Goal: Find specific page/section: Find specific page/section

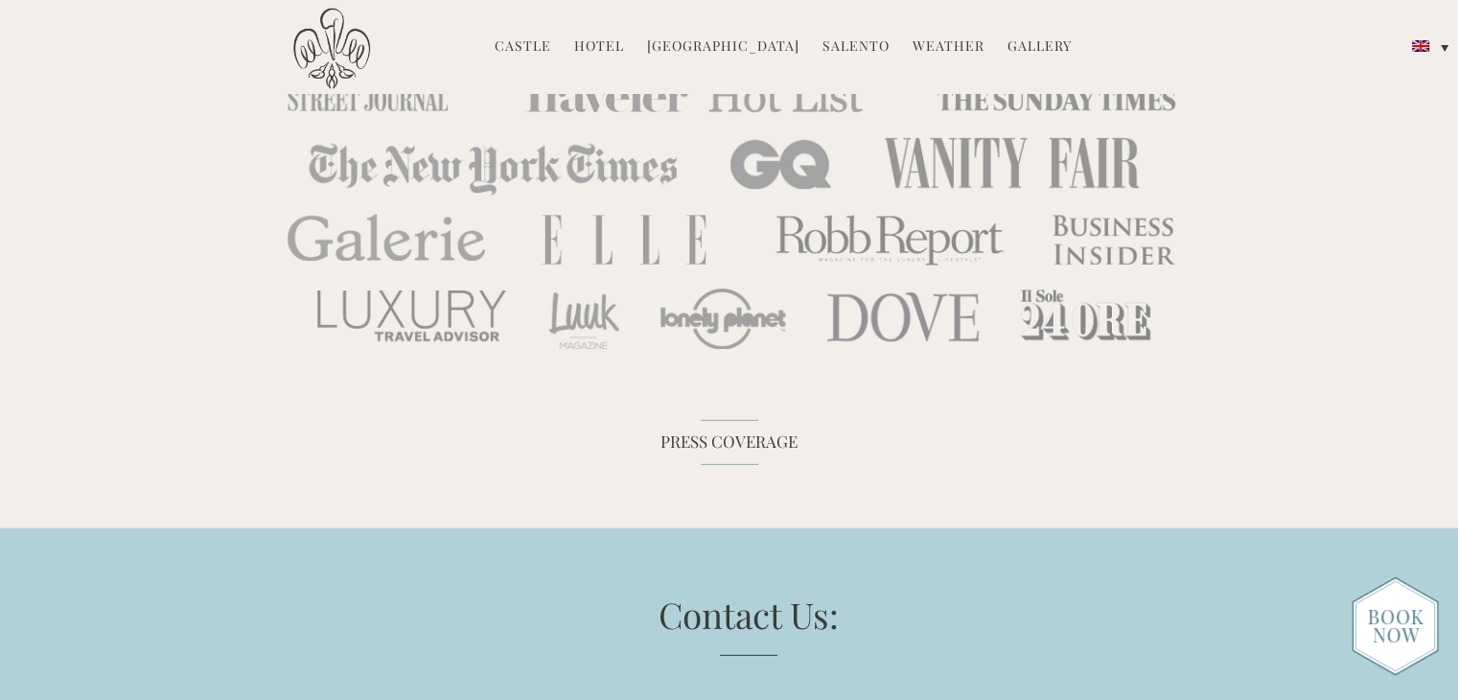
scroll to position [6033, 0]
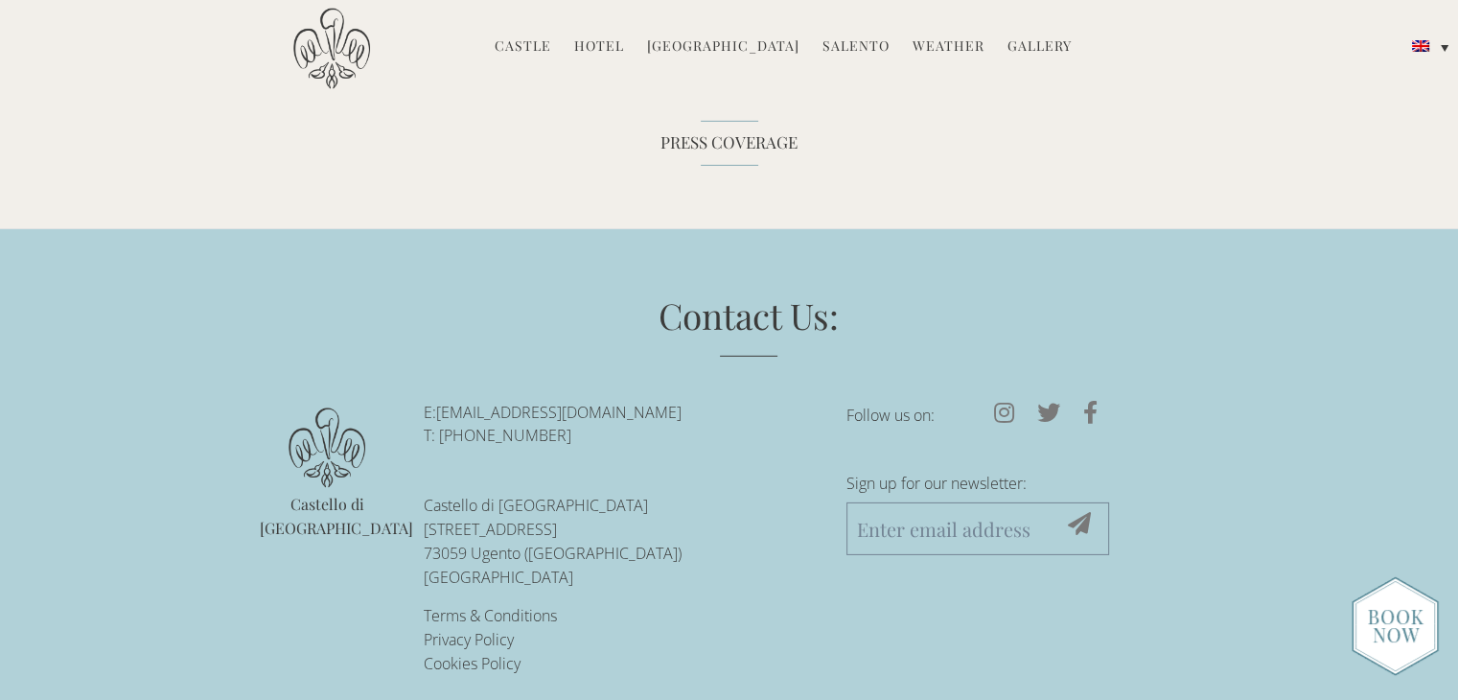
click at [462, 605] on link "Terms & Conditions" at bounding box center [490, 615] width 133 height 21
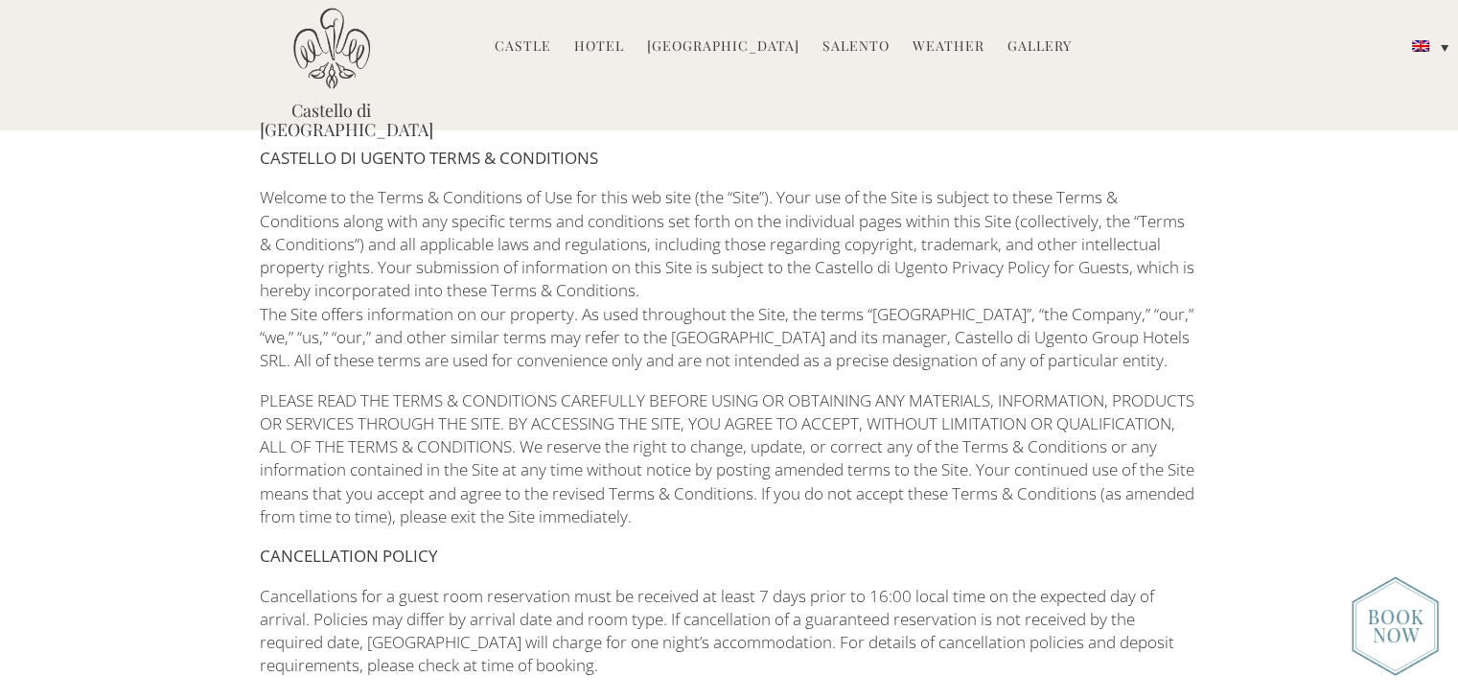
click at [537, 40] on link "Castle" at bounding box center [522, 47] width 57 height 22
